Goal: Information Seeking & Learning: Learn about a topic

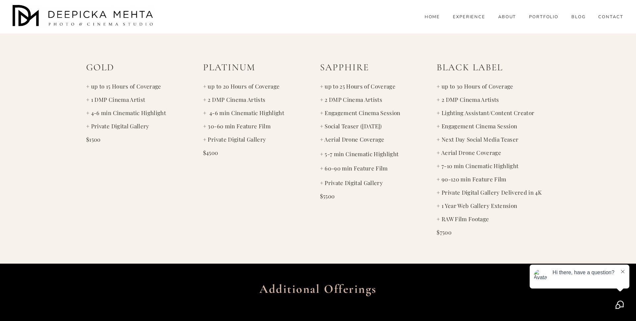
scroll to position [1803, 0]
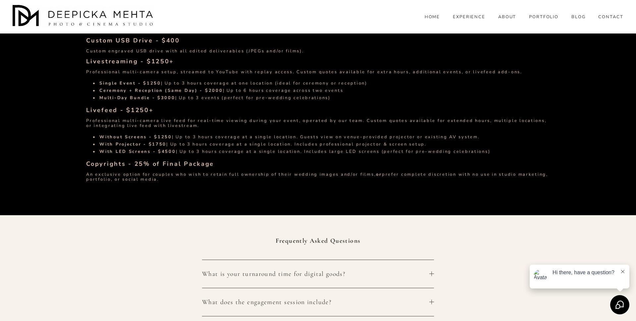
scroll to position [1555, 0]
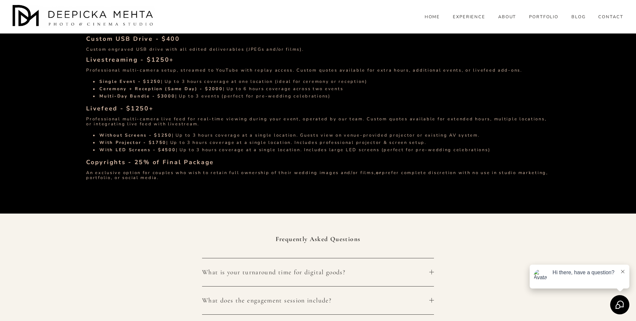
click at [183, 170] on p "An exclusive option for couples who wish to retain full ownership of their wedd…" at bounding box center [318, 175] width 464 height 10
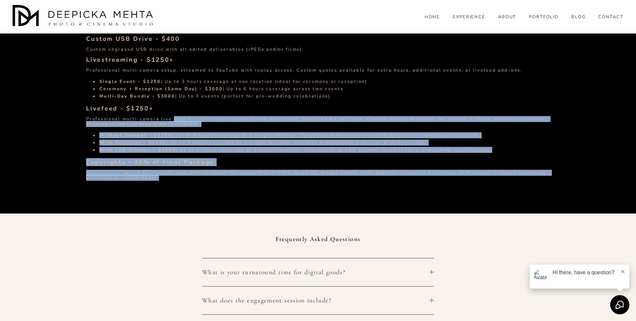
drag, startPoint x: 183, startPoint y: 170, endPoint x: 182, endPoint y: 110, distance: 59.7
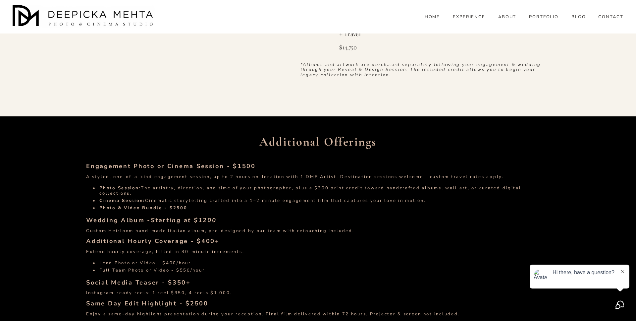
scroll to position [1206, 0]
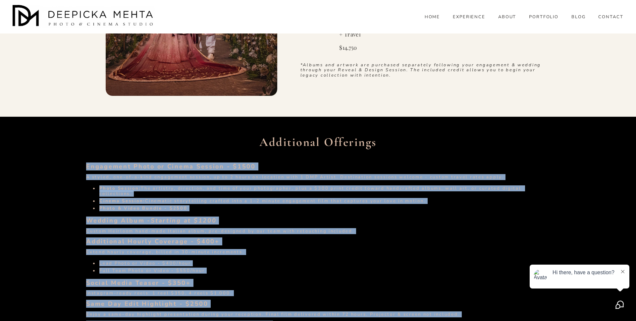
copy div "Loremipsum Dolor si Ametco Adipisc - $3505 E seddoe, tem-in-u-labo etdolorema a…"
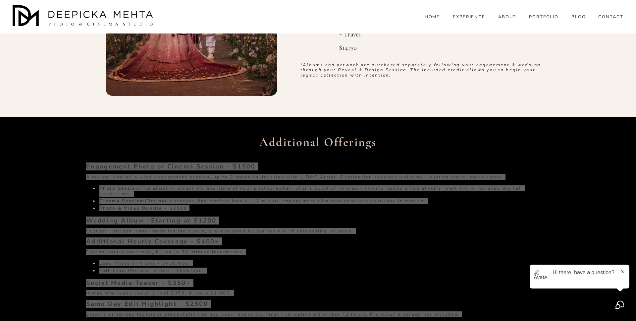
copy div "Loremipsum Dolor si Ametco Adipisc - $3505 E seddoe, tem-in-u-labo etdolorema a…"
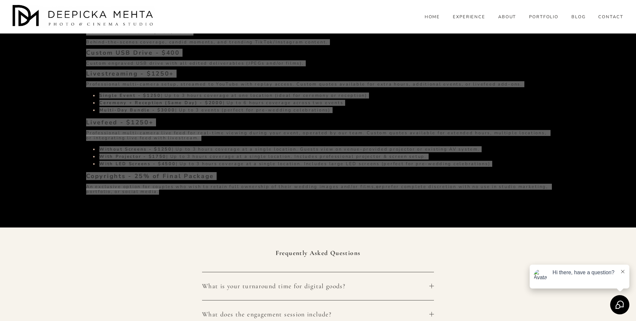
scroll to position [1541, 0]
